Goal: Complete application form

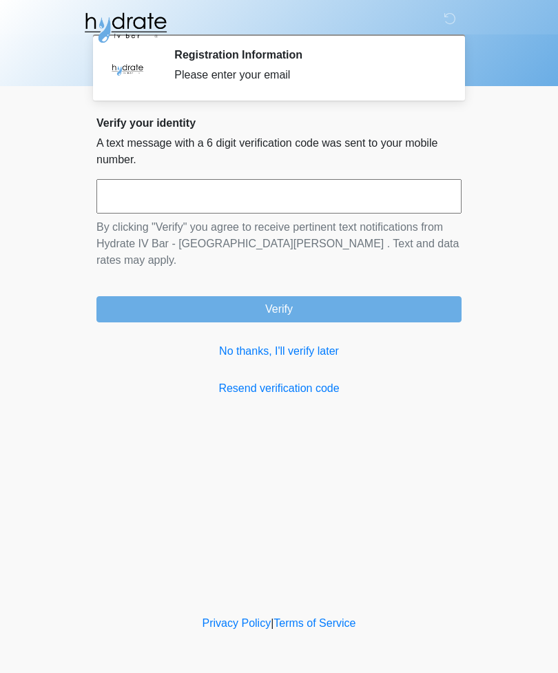
click at [371, 181] on input "text" at bounding box center [278, 196] width 365 height 34
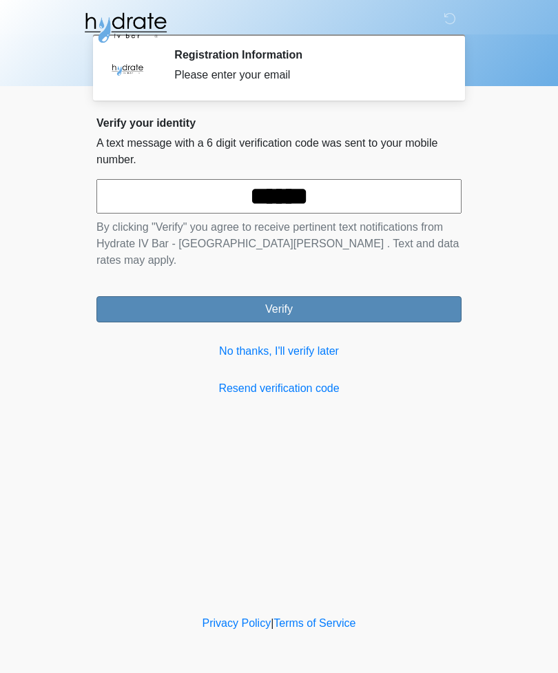
type input "******"
click at [425, 296] on button "Verify" at bounding box center [278, 309] width 365 height 26
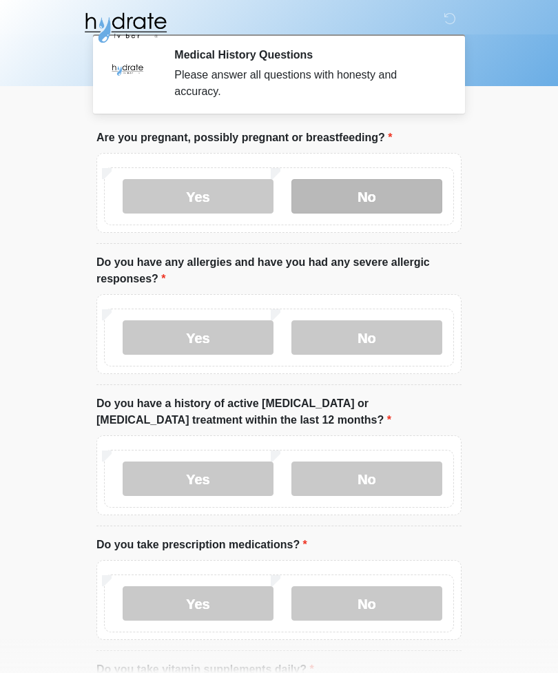
click at [396, 196] on label "No" at bounding box center [367, 196] width 151 height 34
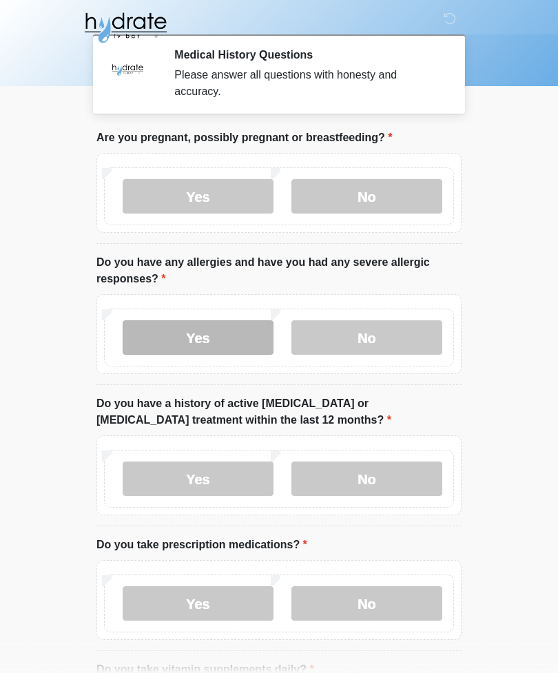
click at [215, 349] on label "Yes" at bounding box center [198, 337] width 151 height 34
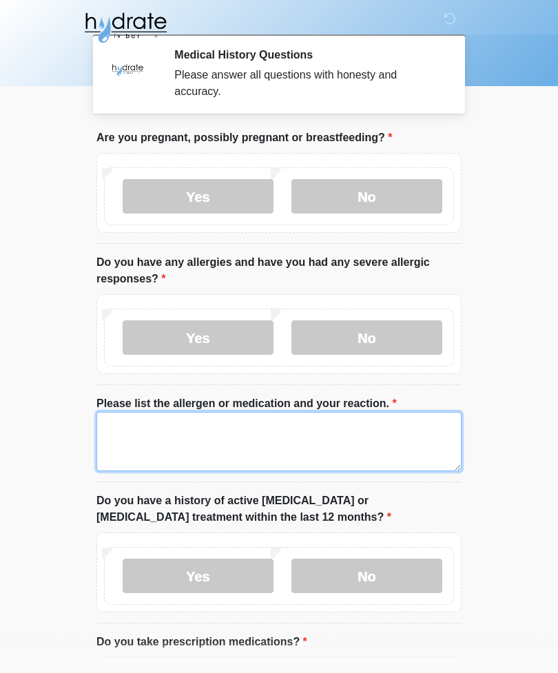
click at [381, 454] on textarea "Please list the allergen or medication and your reaction." at bounding box center [278, 441] width 365 height 59
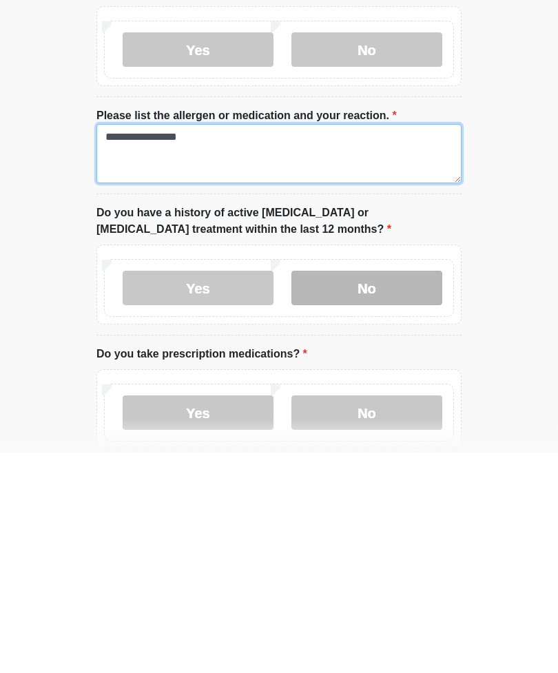
type textarea "**********"
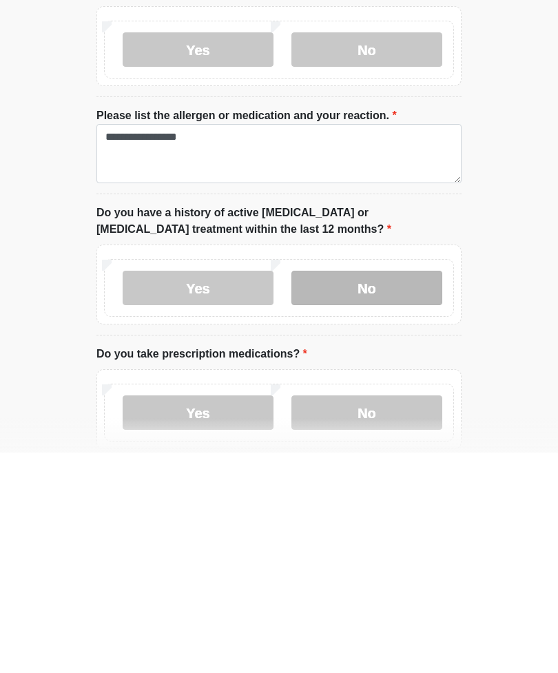
click at [405, 491] on label "No" at bounding box center [367, 508] width 151 height 34
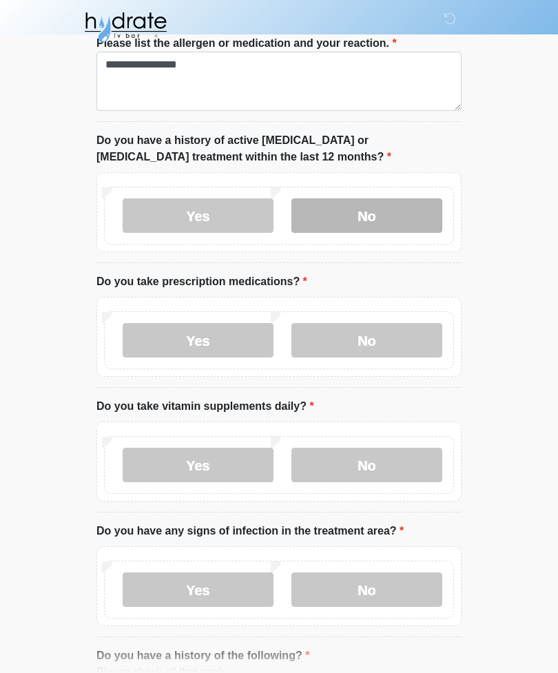
scroll to position [361, 0]
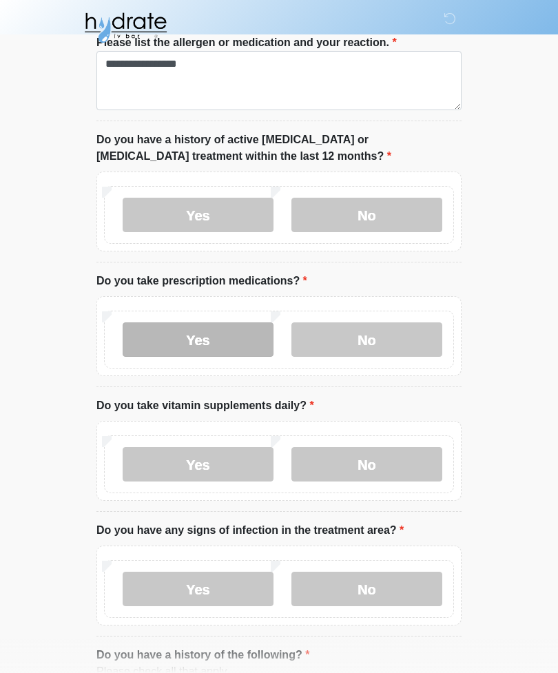
click at [234, 337] on label "Yes" at bounding box center [198, 340] width 151 height 34
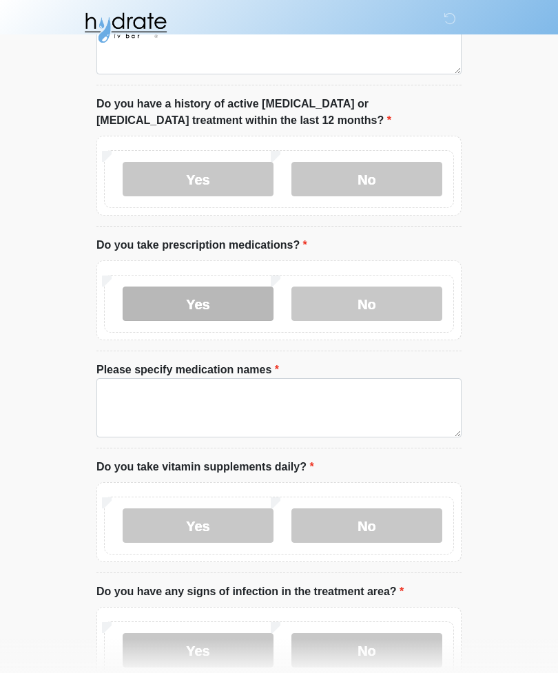
scroll to position [429, 0]
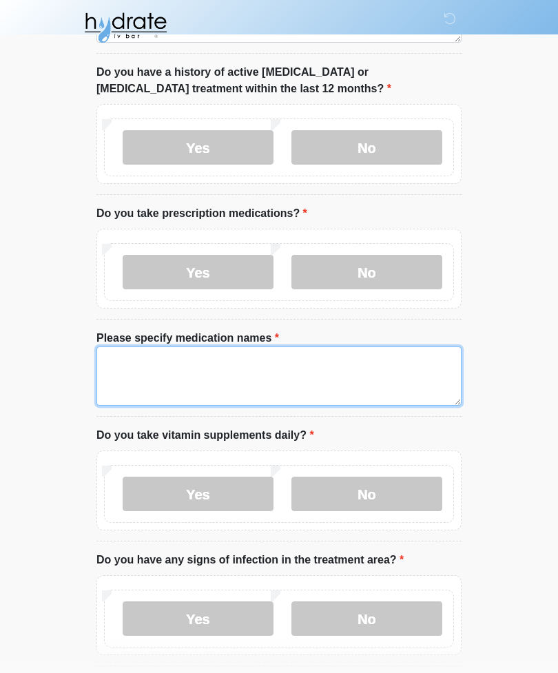
click at [336, 378] on textarea "Please specify medication names" at bounding box center [278, 376] width 365 height 59
click at [126, 347] on textarea "**********" at bounding box center [278, 376] width 365 height 59
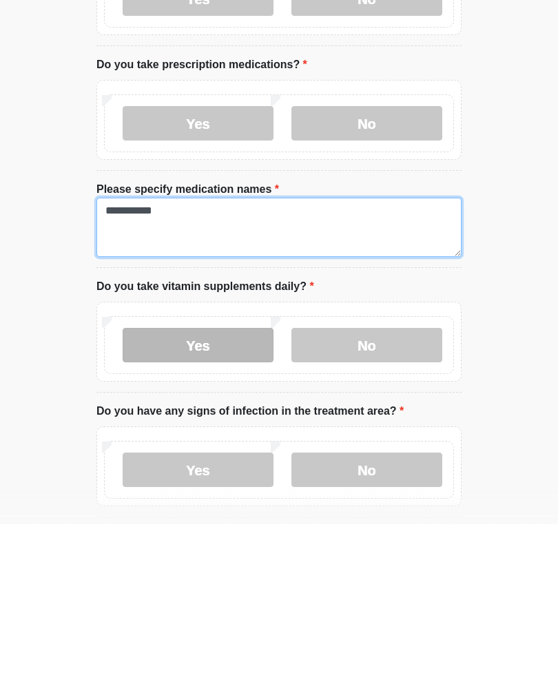
type textarea "**********"
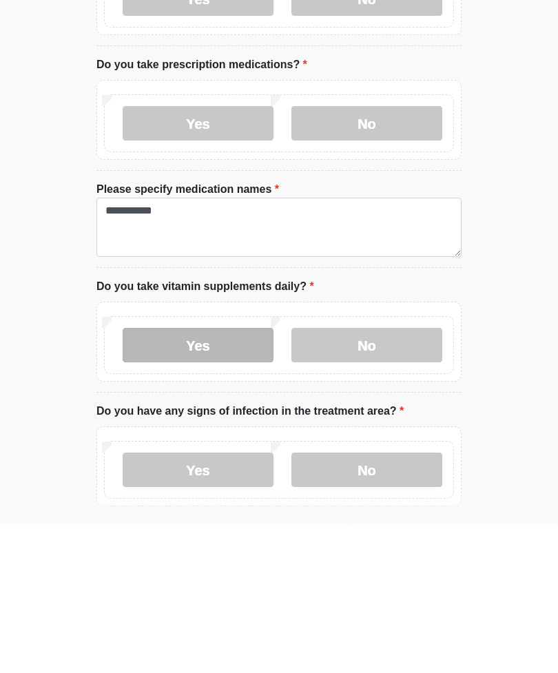
click at [222, 477] on label "Yes" at bounding box center [198, 494] width 151 height 34
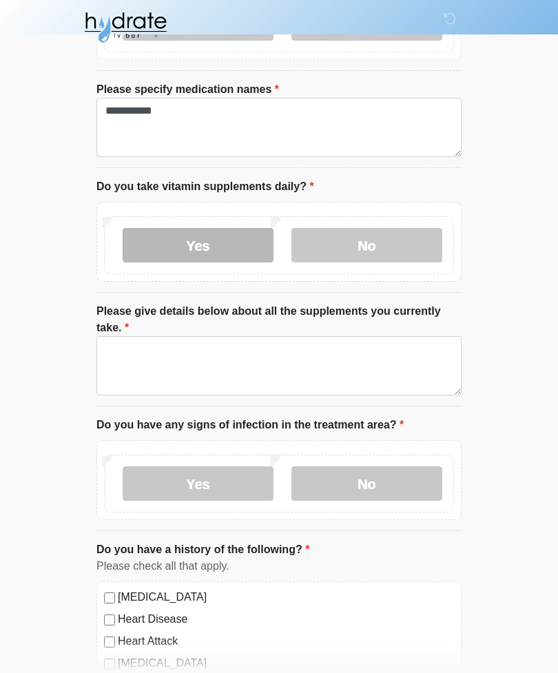
scroll to position [678, 0]
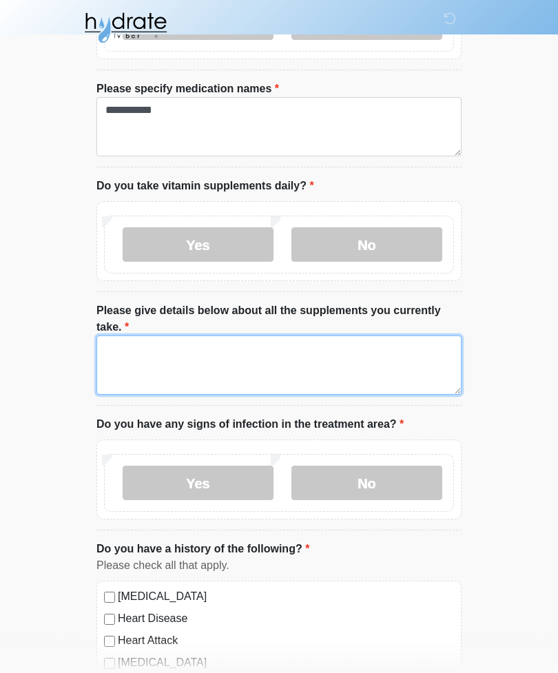
click at [351, 367] on textarea "Please give details below about all the supplements you currently take." at bounding box center [278, 365] width 365 height 59
click at [330, 382] on textarea "**********" at bounding box center [278, 365] width 365 height 59
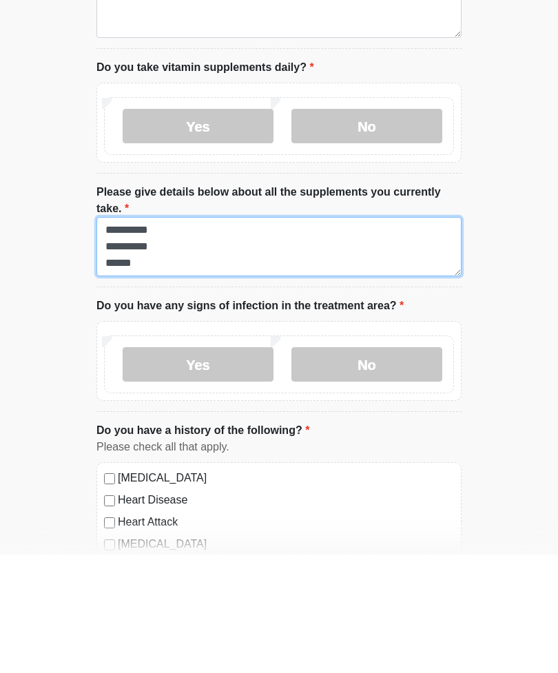
click at [347, 336] on textarea "**********" at bounding box center [278, 365] width 365 height 59
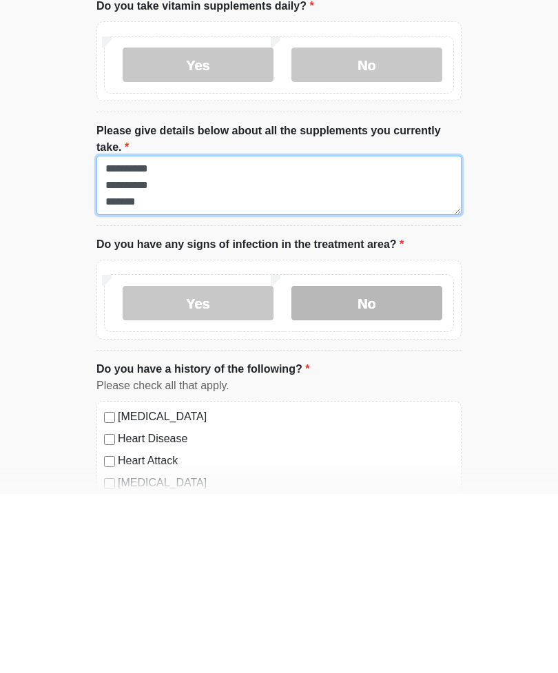
type textarea "**********"
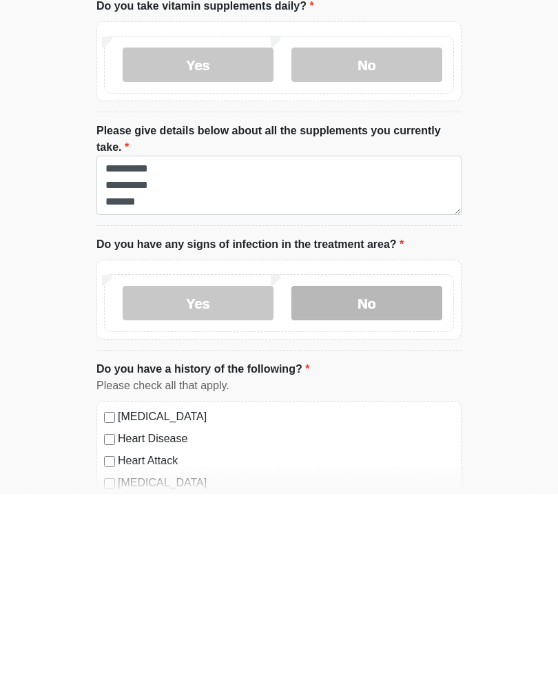
click at [432, 466] on label "No" at bounding box center [367, 483] width 151 height 34
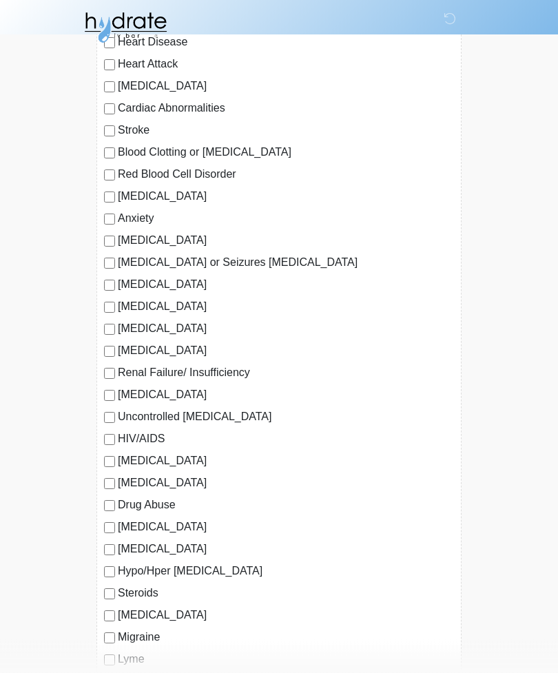
scroll to position [1255, 0]
click at [136, 216] on label "Anxiety" at bounding box center [286, 218] width 336 height 17
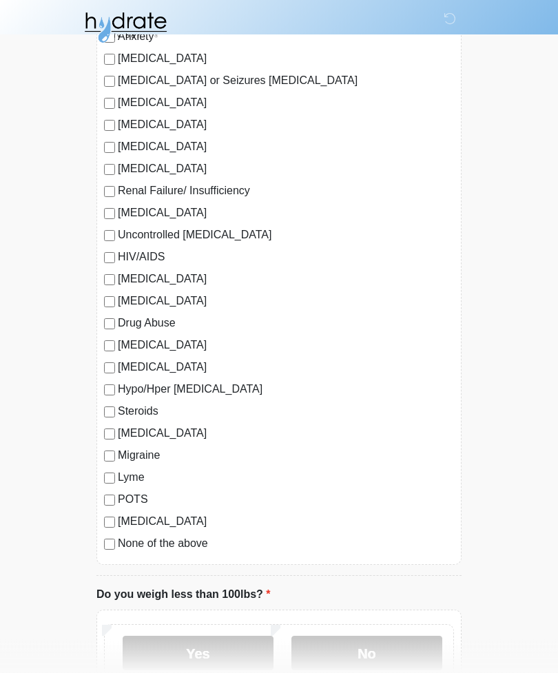
scroll to position [1437, 0]
click at [141, 457] on label "Migraine" at bounding box center [286, 455] width 336 height 17
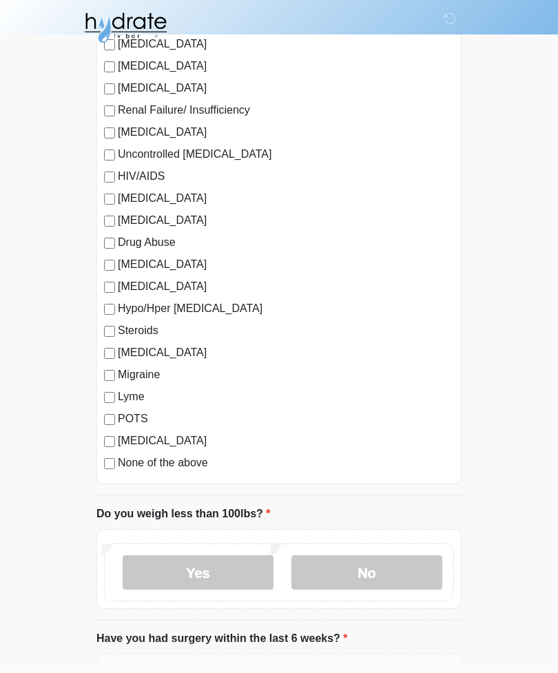
scroll to position [1529, 0]
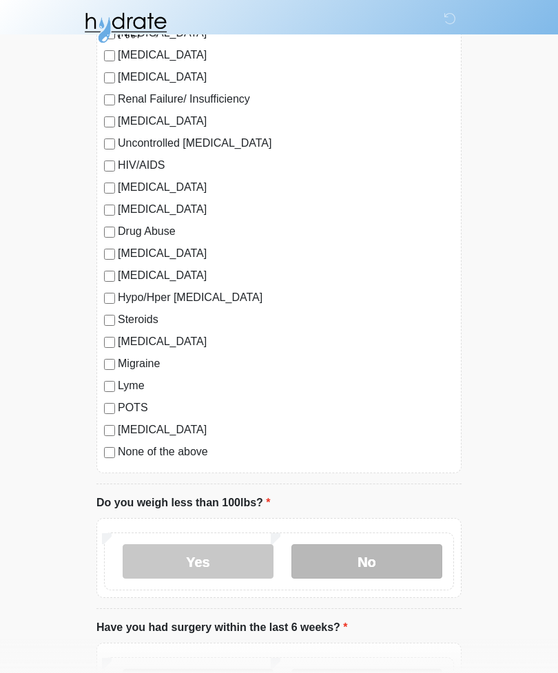
click at [385, 548] on label "No" at bounding box center [367, 561] width 151 height 34
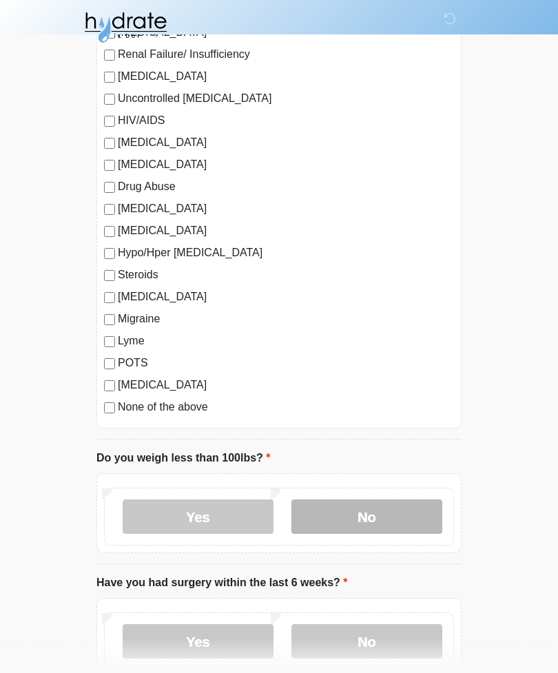
scroll to position [1653, 0]
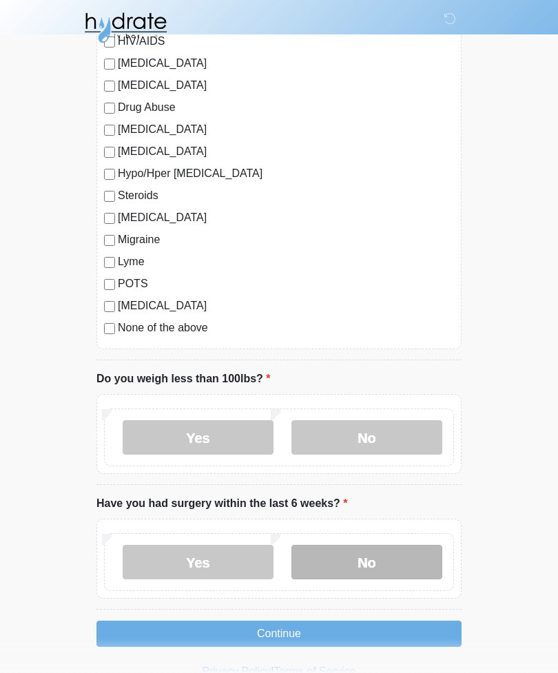
click at [394, 559] on label "No" at bounding box center [367, 562] width 151 height 34
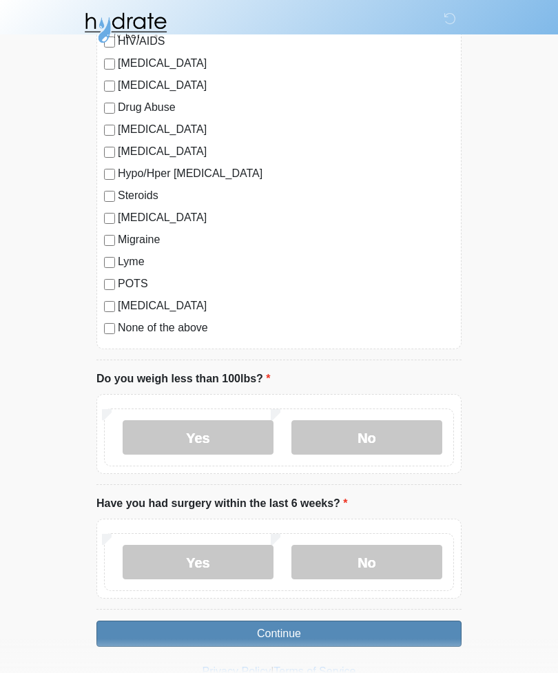
click at [396, 631] on button "Continue" at bounding box center [278, 634] width 365 height 26
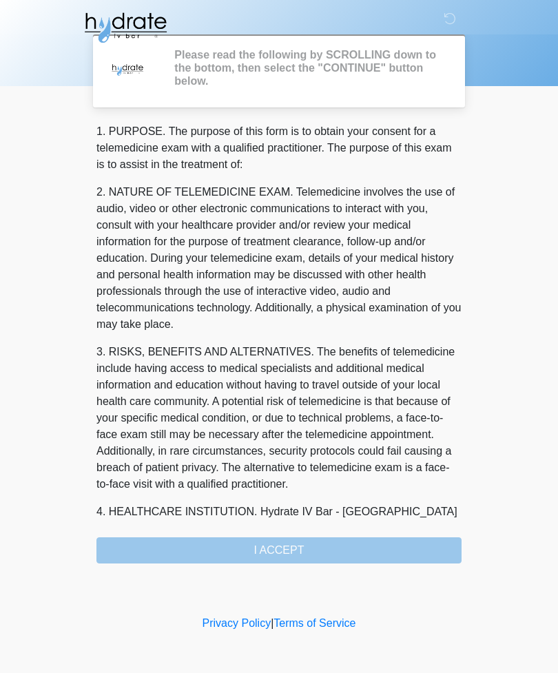
scroll to position [0, 0]
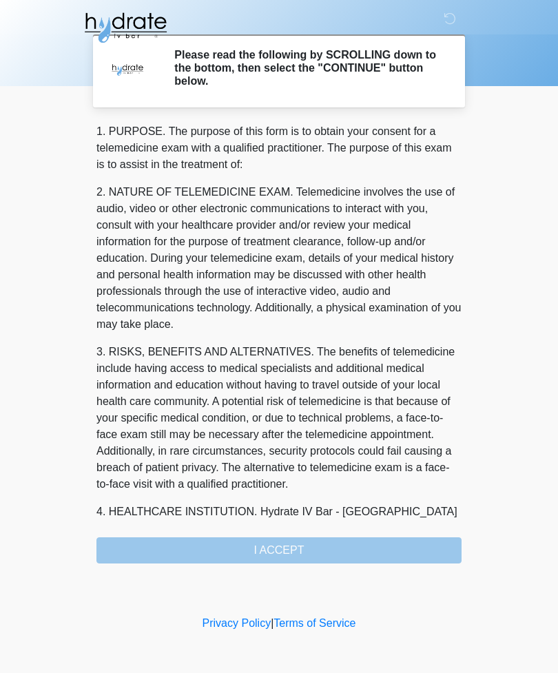
click at [379, 544] on div "1. PURPOSE. The purpose of this form is to obtain your consent for a telemedici…" at bounding box center [278, 343] width 365 height 440
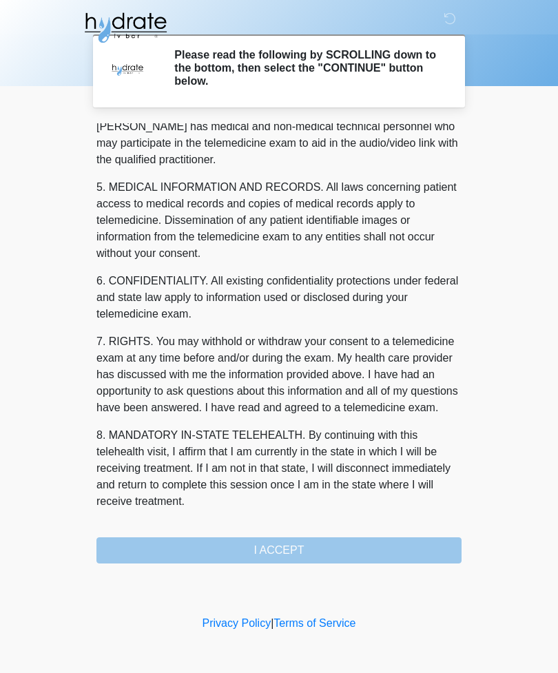
scroll to position [418, 0]
click at [367, 538] on button "I ACCEPT" at bounding box center [278, 551] width 365 height 26
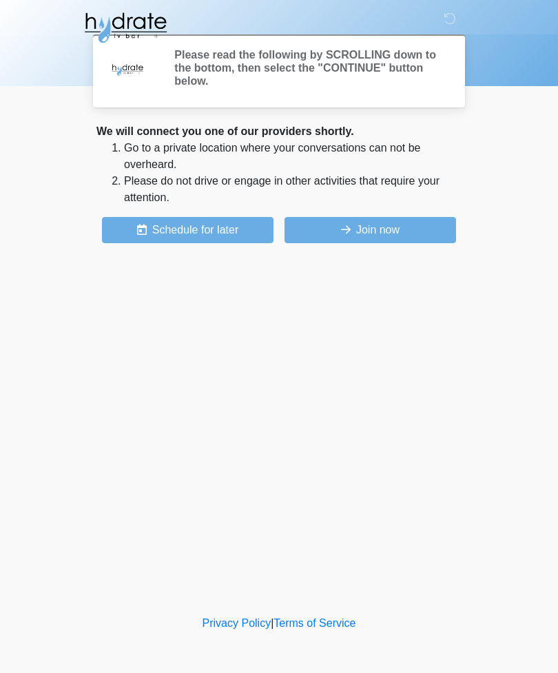
click at [310, 551] on div "‎ ‎ ‎ Please read the following by SCROLLING down to the bottom, then select th…" at bounding box center [278, 306] width 413 height 585
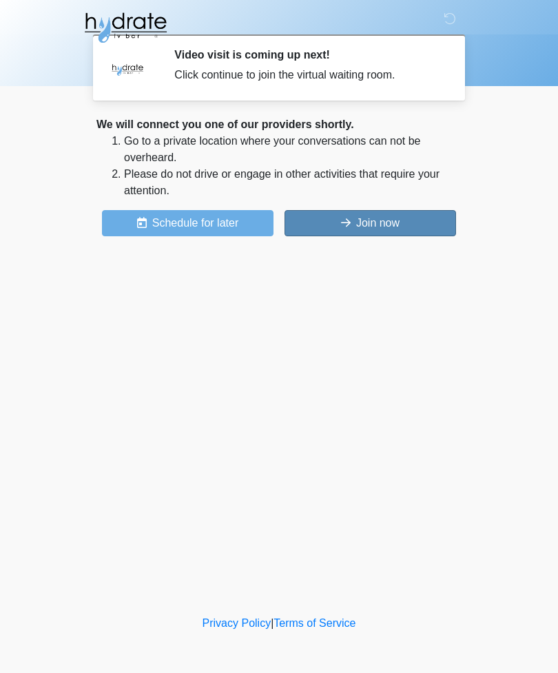
click at [388, 212] on button "Join now" at bounding box center [371, 223] width 172 height 26
